Goal: Task Accomplishment & Management: Manage account settings

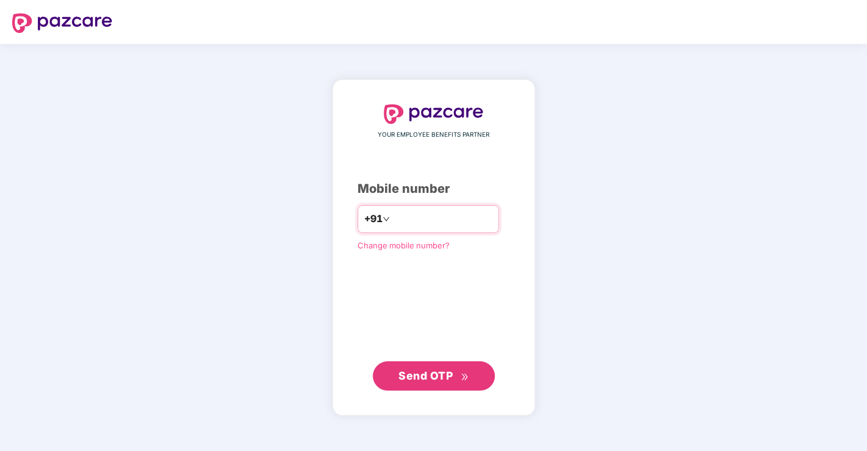
click at [401, 222] on input "number" at bounding box center [442, 219] width 100 height 20
type input "**********"
click at [454, 379] on span "Send OTP" at bounding box center [433, 375] width 70 height 17
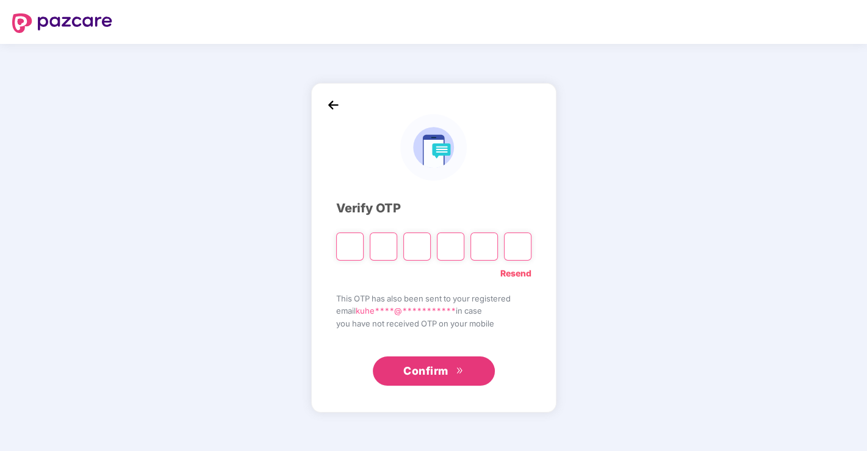
type input "*"
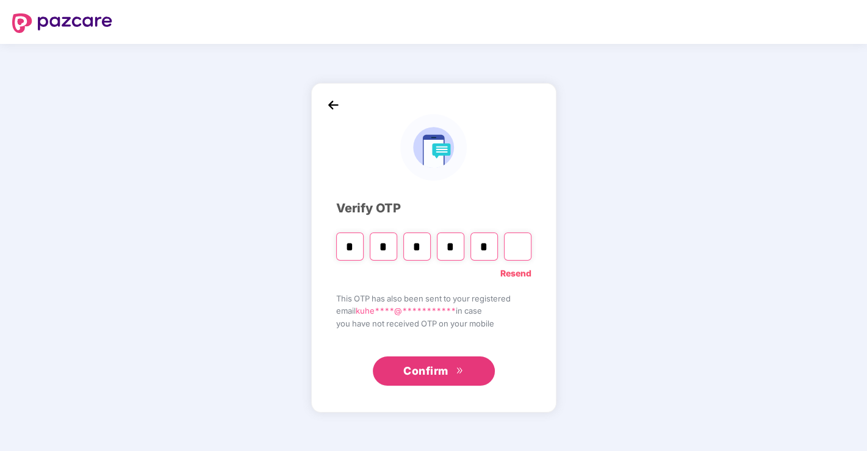
type input "*"
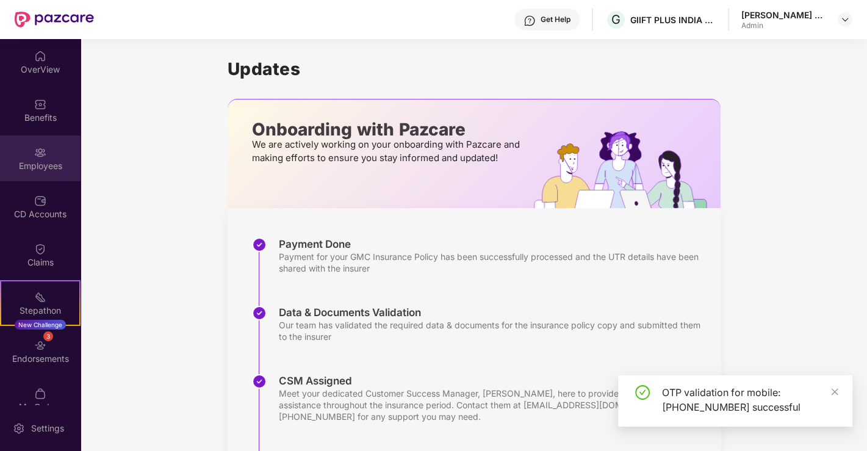
click at [37, 166] on div "Employees" at bounding box center [40, 166] width 81 height 12
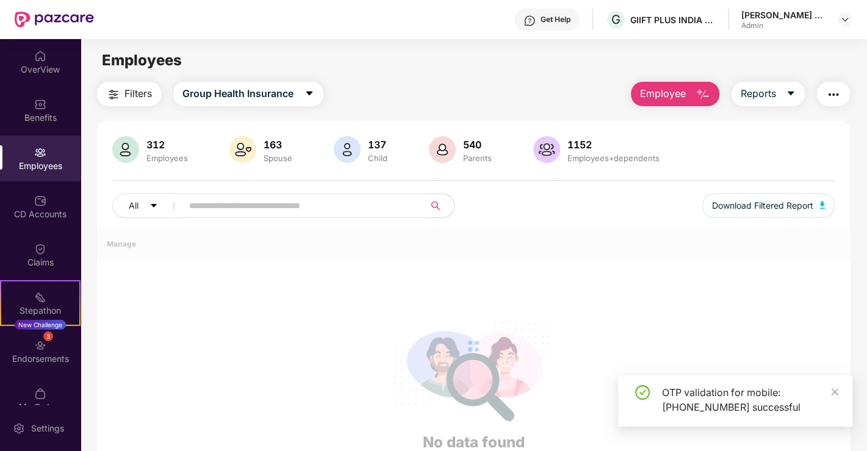
click at [312, 203] on input "text" at bounding box center [298, 205] width 219 height 18
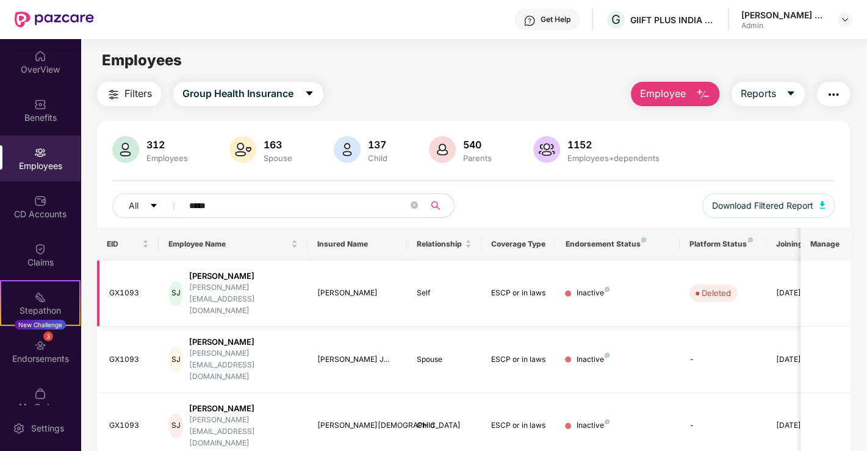
type input "*****"
click at [209, 280] on div "[PERSON_NAME]" at bounding box center [243, 276] width 109 height 12
click at [792, 287] on div "[DATE]" at bounding box center [803, 293] width 55 height 12
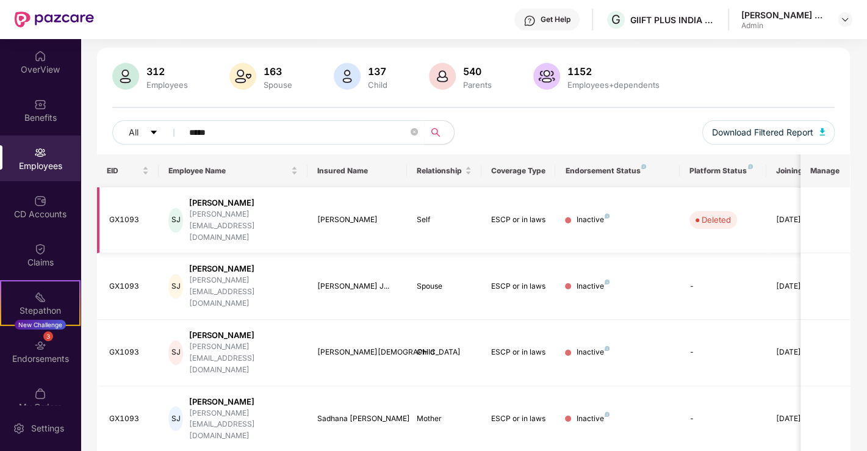
scroll to position [74, 0]
click at [129, 213] on div "GX1093" at bounding box center [129, 219] width 40 height 12
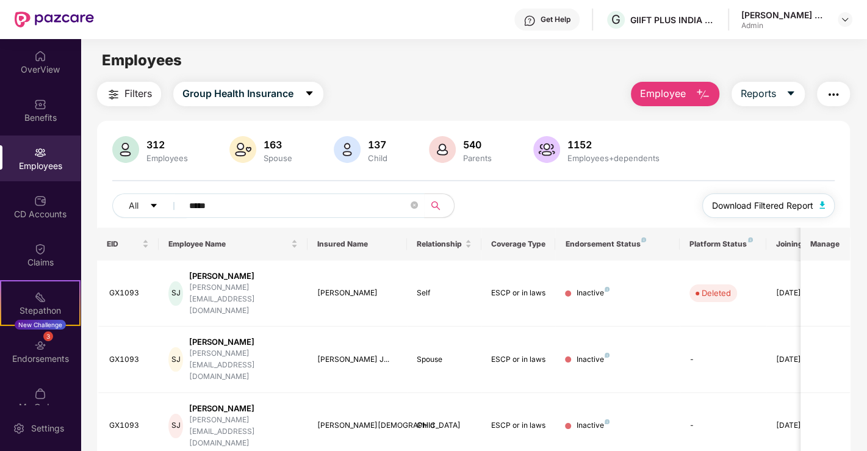
click at [823, 206] on img "button" at bounding box center [822, 204] width 6 height 7
